Goal: Contribute content: Add original content to the website for others to see

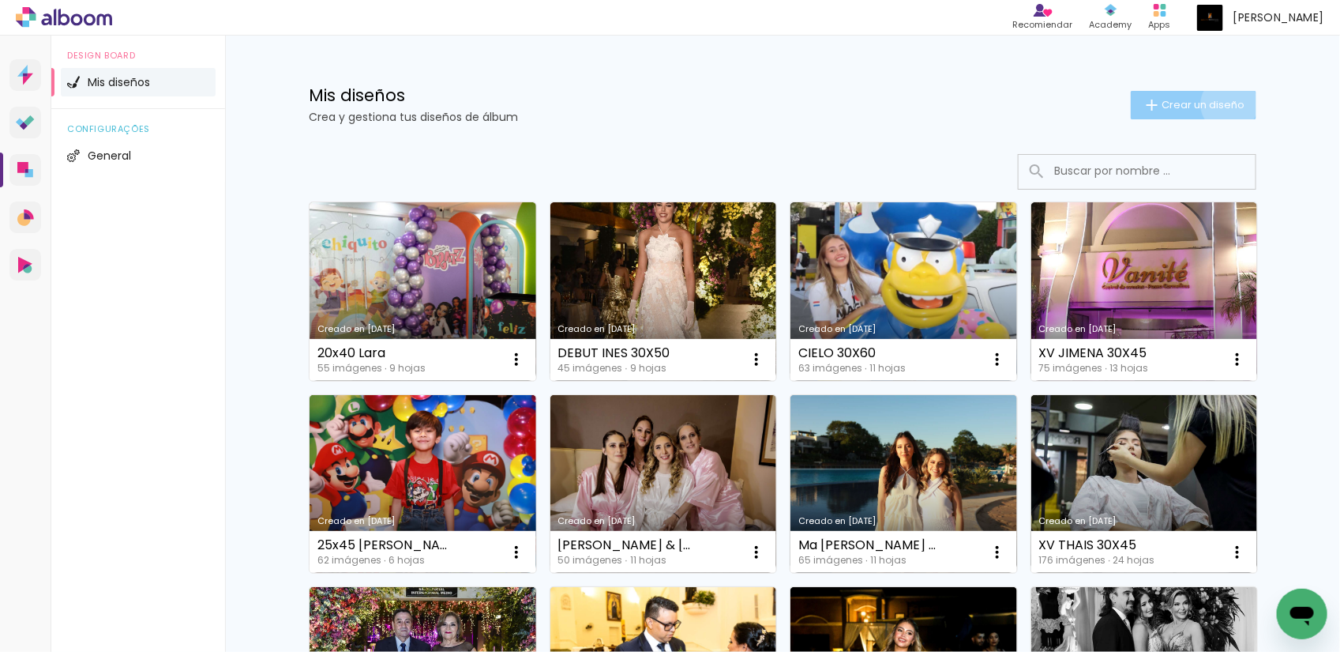
click at [1221, 104] on span "Crear un diseño" at bounding box center [1203, 105] width 83 height 10
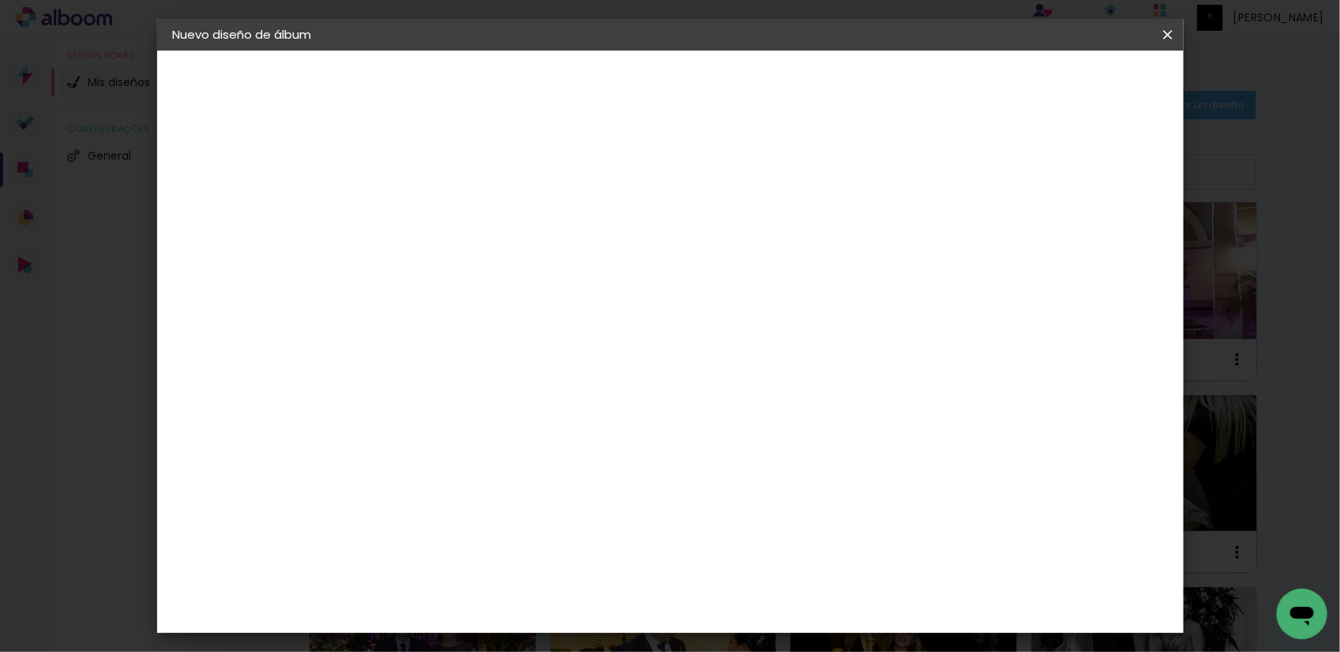
click at [431, 206] on input at bounding box center [431, 212] width 0 height 24
type input "30X60 [PERSON_NAME]"
type paper-input "30X60 [PERSON_NAME]"
click at [0, 0] on slot "Avanzar" at bounding box center [0, 0] width 0 height 0
click at [654, 220] on div at bounding box center [587, 212] width 134 height 21
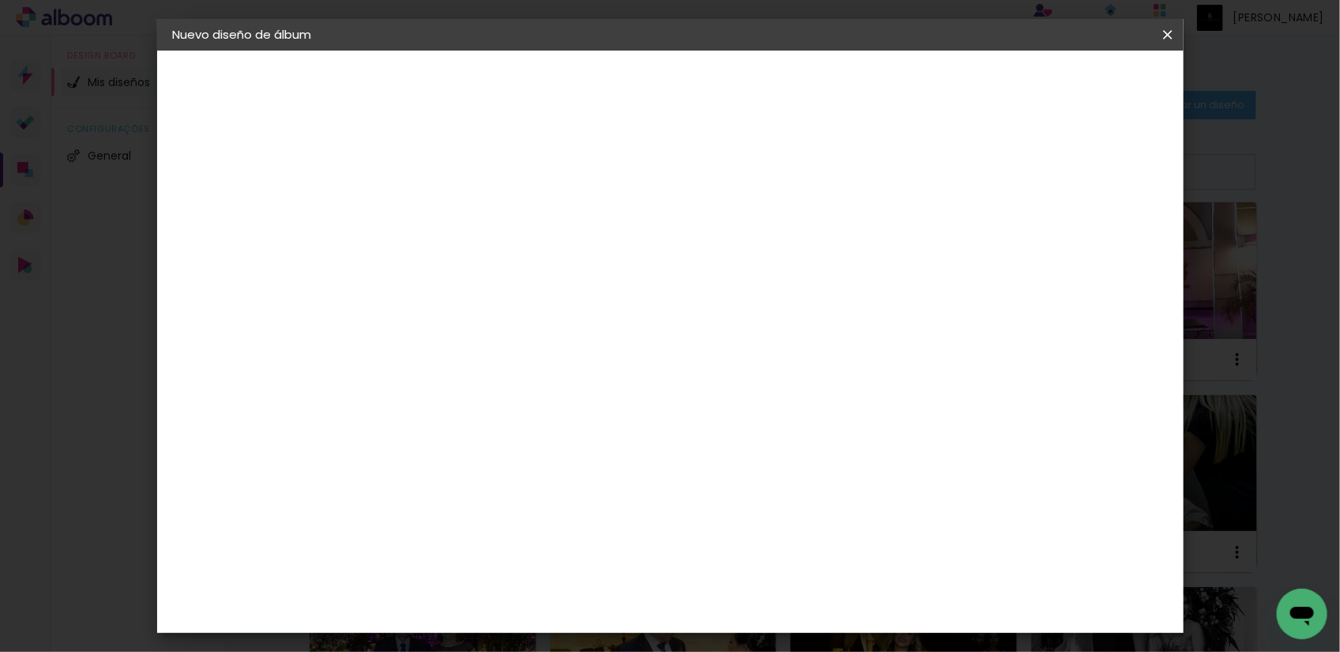
click at [654, 239] on paper-item "Tamaño libre" at bounding box center [587, 240] width 134 height 35
click at [0, 0] on slot "Avanzar" at bounding box center [0, 0] width 0 height 0
click at [1064, 92] on paper-input-container "5 mm" at bounding box center [1094, 92] width 63 height 39
click at [1052, 88] on paper-button "Empezar diseño" at bounding box center [1022, 83] width 119 height 27
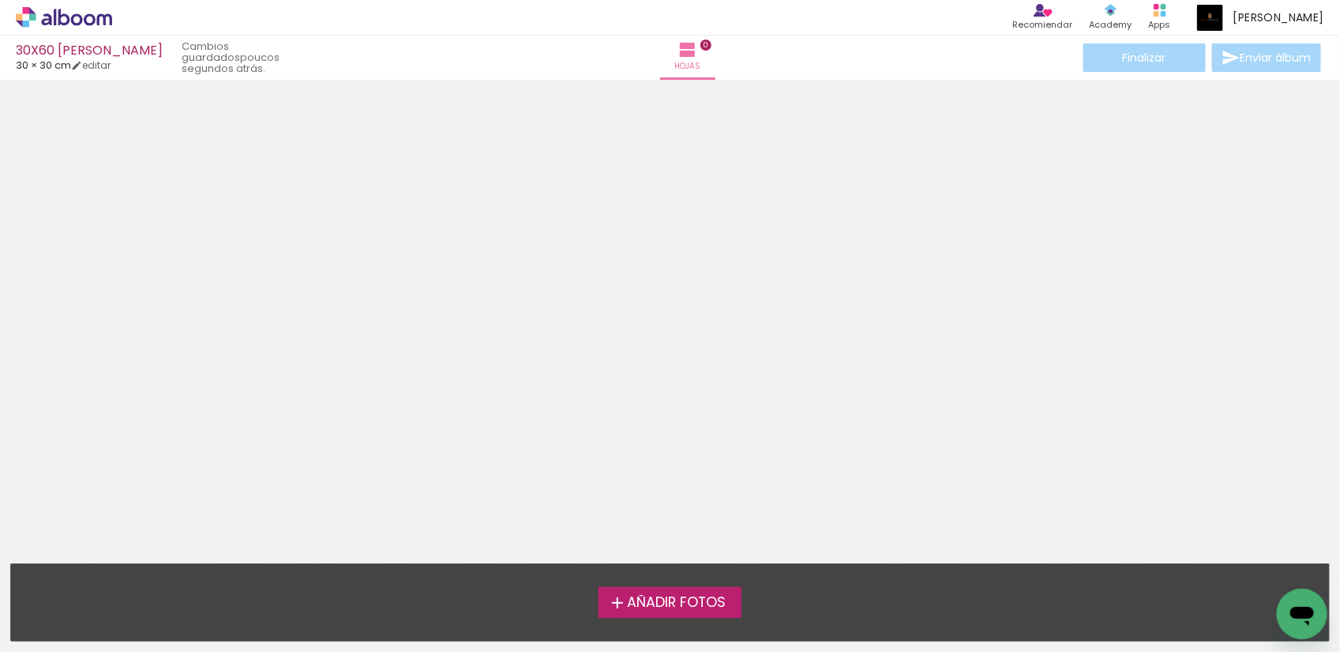
click at [699, 596] on span "Añadir Fotos" at bounding box center [676, 603] width 99 height 14
click at [0, 0] on input "file" at bounding box center [0, 0] width 0 height 0
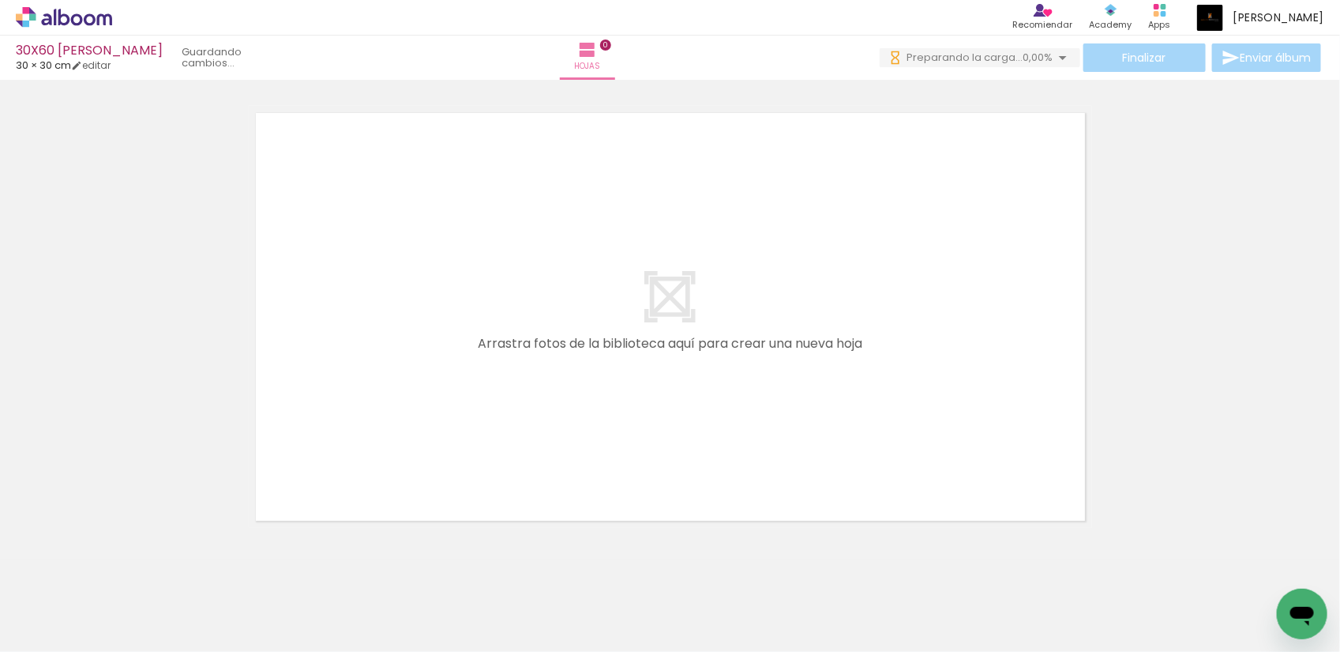
click at [63, 632] on span "Añadir Fotos" at bounding box center [47, 630] width 31 height 17
click at [0, 0] on input "file" at bounding box center [0, 0] width 0 height 0
click at [945, 61] on span "carga(s) interrumpida(s)!" at bounding box center [986, 57] width 134 height 15
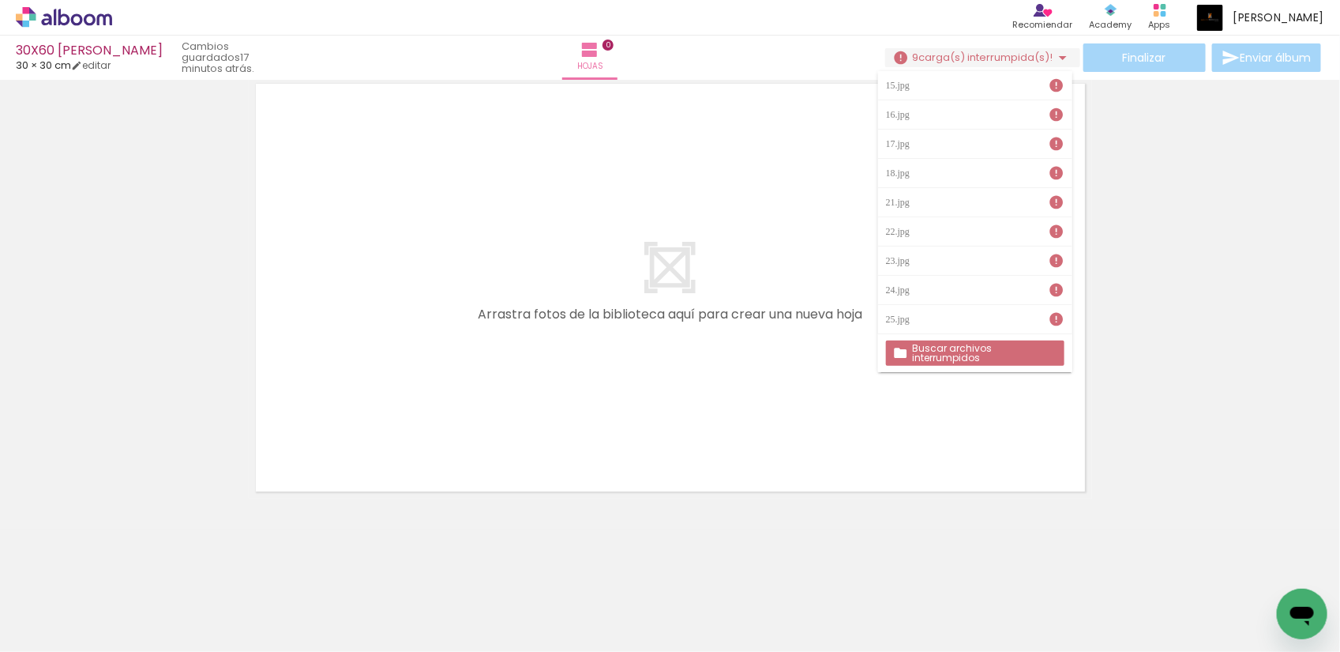
scroll to position [0, 0]
